Goal: Information Seeking & Learning: Understand process/instructions

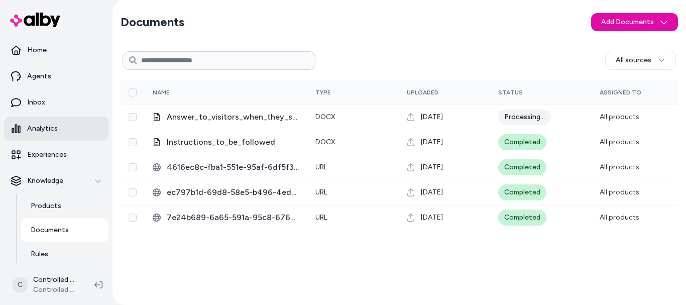
click at [52, 126] on p "Analytics" at bounding box center [42, 128] width 31 height 10
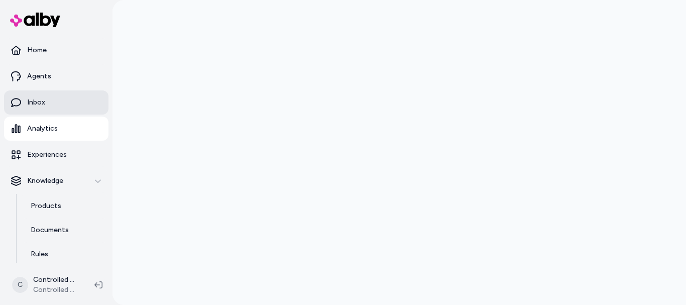
click at [50, 108] on link "Inbox" at bounding box center [56, 102] width 104 height 24
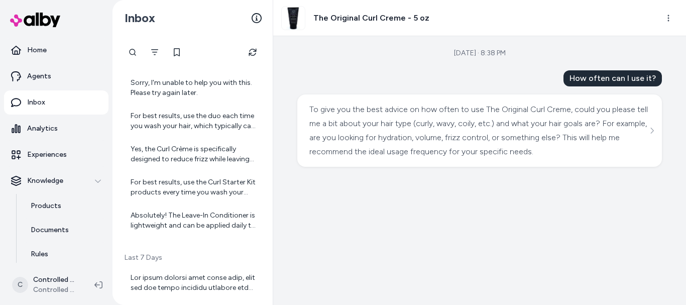
scroll to position [251, 0]
click at [191, 183] on div "For best results, use the Curl Starter Kit products every time you wash your ha…" at bounding box center [193, 186] width 126 height 20
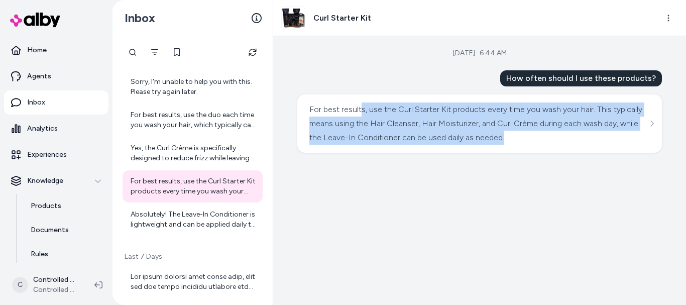
drag, startPoint x: 505, startPoint y: 133, endPoint x: 362, endPoint y: 94, distance: 148.2
click at [362, 94] on div "How often should I use these products? For best results, use the Curl Starter K…" at bounding box center [479, 111] width 364 height 82
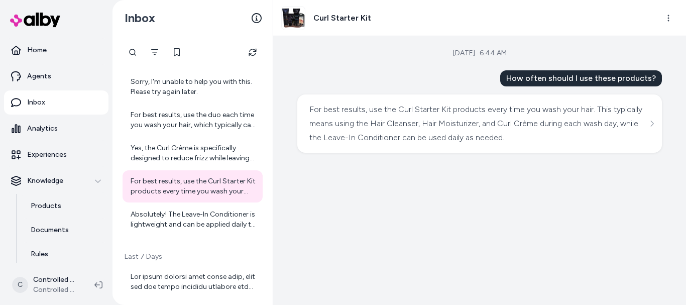
click at [332, 70] on div "[DATE] · 6:44 AM How often should I use these products? For best results, use t…" at bounding box center [479, 170] width 413 height 269
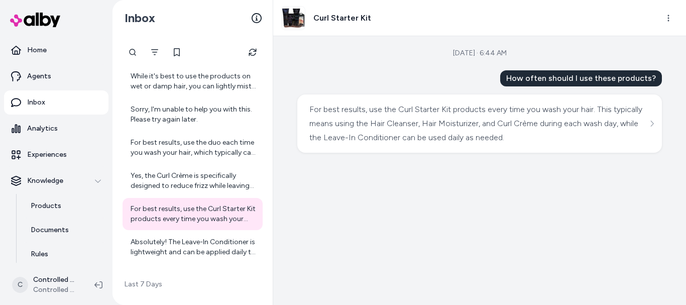
scroll to position [221, 0]
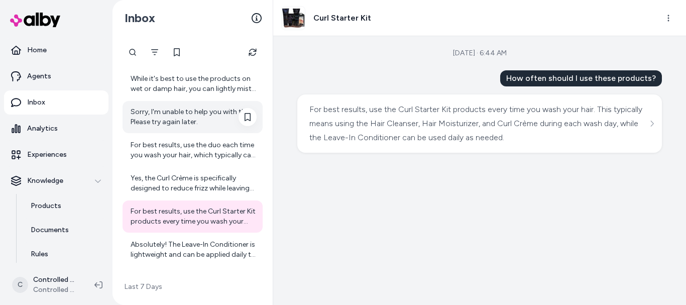
click at [192, 118] on div "Sorry, I'm unable to help you with this. Please try again later." at bounding box center [193, 117] width 126 height 20
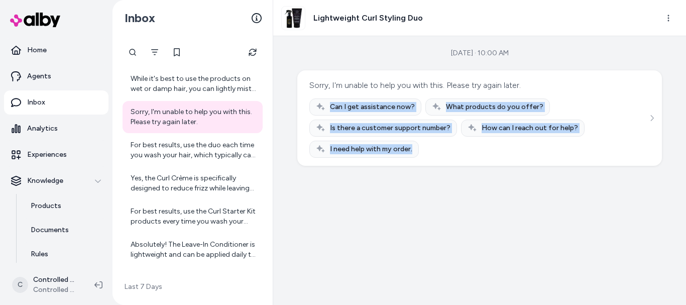
drag, startPoint x: 426, startPoint y: 152, endPoint x: 328, endPoint y: 104, distance: 108.7
click at [328, 104] on div "Can I get assistance now? What products do you offer? Is there a customer suppo…" at bounding box center [479, 127] width 340 height 59
click at [457, 163] on div "Sorry, I'm unable to help you with this. Please try again later. Can I get assi…" at bounding box center [479, 117] width 364 height 95
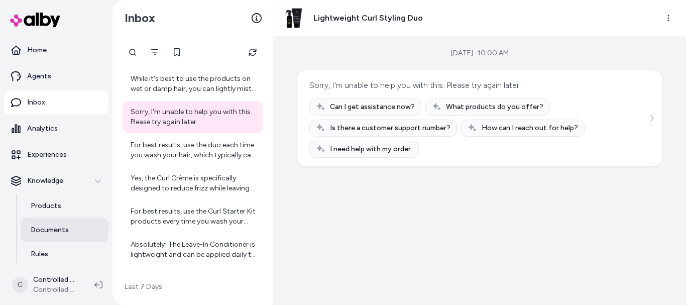
click at [48, 231] on p "Documents" at bounding box center [50, 230] width 38 height 10
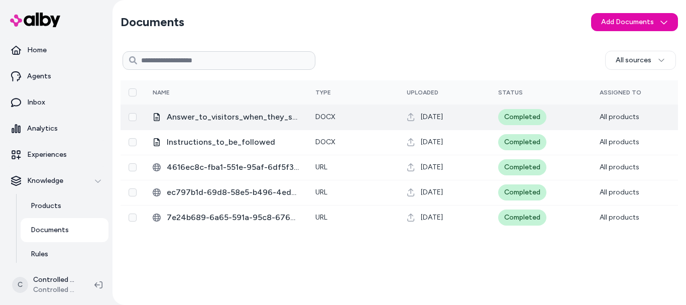
click at [227, 118] on span "Answer_to_visitors_when_they_say_anything_about_customer_support" at bounding box center [233, 117] width 133 height 12
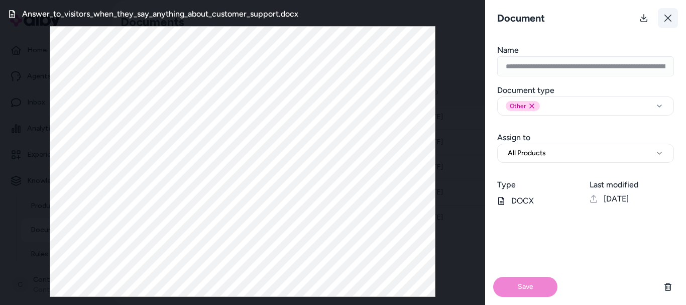
click at [668, 17] on icon at bounding box center [668, 18] width 8 height 8
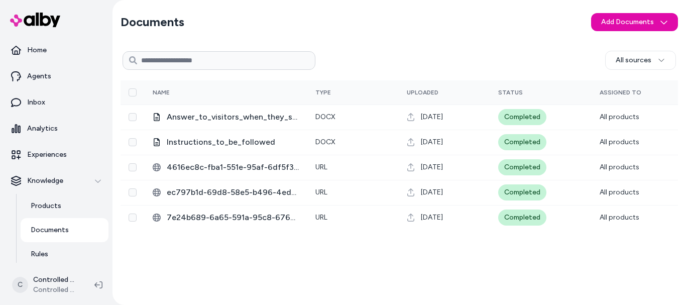
click at [50, 231] on p "Documents" at bounding box center [50, 230] width 38 height 10
